Goal: Transaction & Acquisition: Download file/media

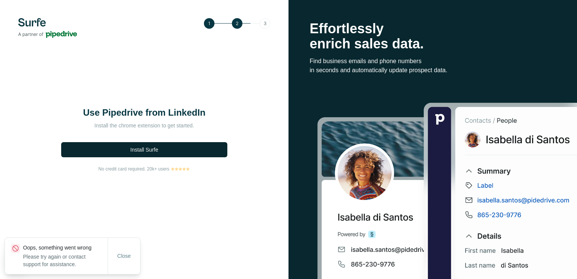
click at [132, 150] on span "Install Surfe" at bounding box center [144, 150] width 28 height 8
